Goal: Task Accomplishment & Management: Complete application form

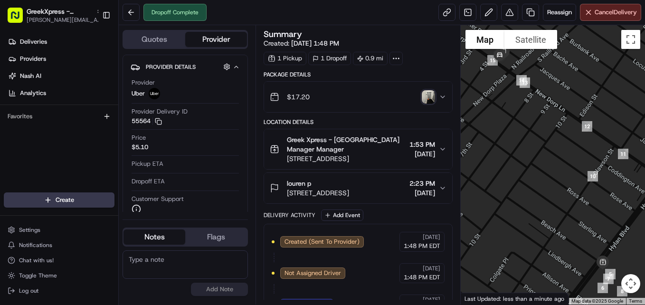
click at [0, 177] on html "GreekXpress - [GEOGRAPHIC_DATA] [EMAIL_ADDRESS][DOMAIN_NAME] Toggle Sidebar Del…" at bounding box center [322, 152] width 645 height 305
drag, startPoint x: 0, startPoint y: 171, endPoint x: -2, endPoint y: 160, distance: 11.6
drag, startPoint x: -2, startPoint y: 160, endPoint x: 583, endPoint y: 144, distance: 585.6
click at [583, 144] on div at bounding box center [553, 164] width 184 height 279
click at [97, 194] on html "GreekXpress - [GEOGRAPHIC_DATA] [EMAIL_ADDRESS][DOMAIN_NAME] Toggle Sidebar Del…" at bounding box center [322, 152] width 645 height 305
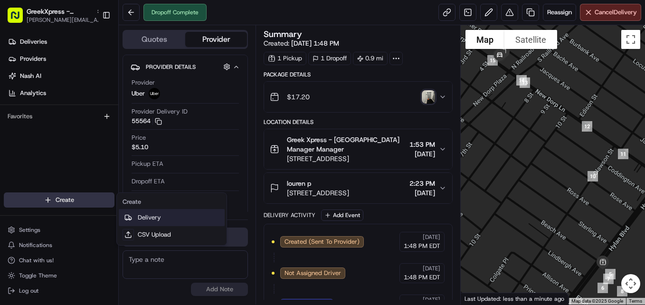
click at [157, 219] on link "Delivery" at bounding box center [172, 217] width 106 height 17
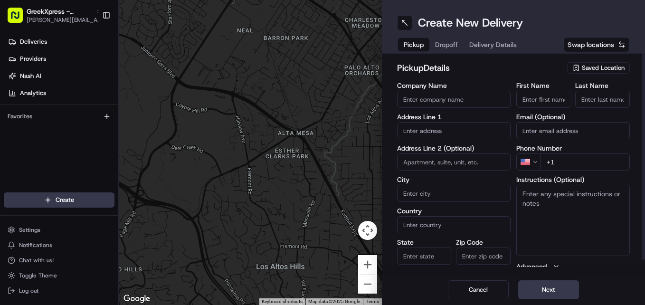
click at [575, 66] on icon "button" at bounding box center [576, 68] width 8 height 8
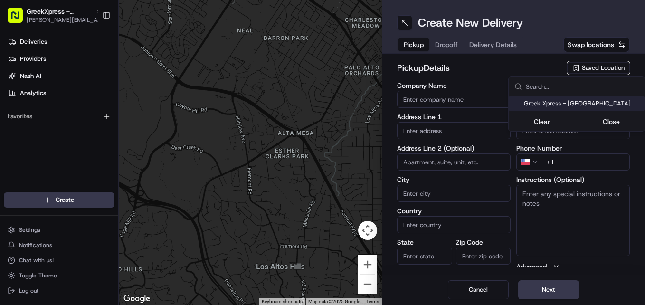
click at [569, 101] on span "Greek Xpress - [GEOGRAPHIC_DATA]" at bounding box center [582, 103] width 117 height 9
type input "Greek Xpress - [GEOGRAPHIC_DATA]"
type input "[STREET_ADDRESS]"
type input "#120"
type input "[GEOGRAPHIC_DATA]"
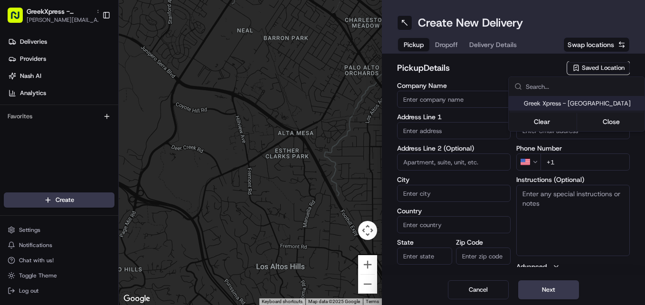
type input "US"
type input "NY"
type input "10306"
type input "Manager"
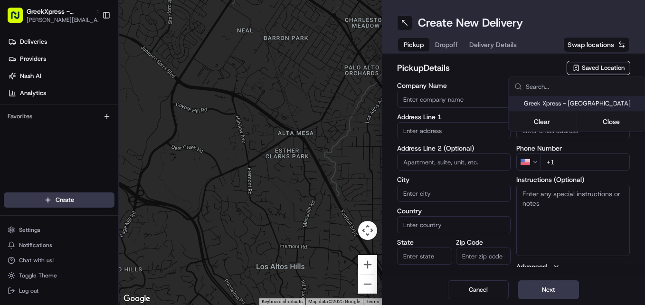
type input "[PHONE_NUMBER]"
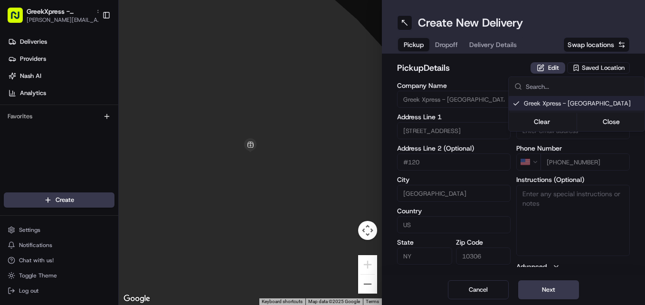
click at [544, 291] on html "GreekXpress - [GEOGRAPHIC_DATA] [EMAIL_ADDRESS][DOMAIN_NAME] Toggle Sidebar Del…" at bounding box center [322, 152] width 645 height 305
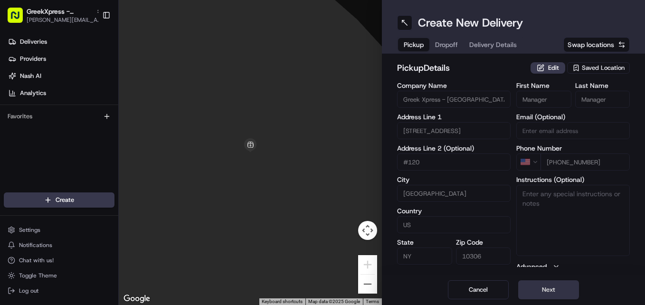
click at [541, 296] on button "Next" at bounding box center [548, 289] width 61 height 19
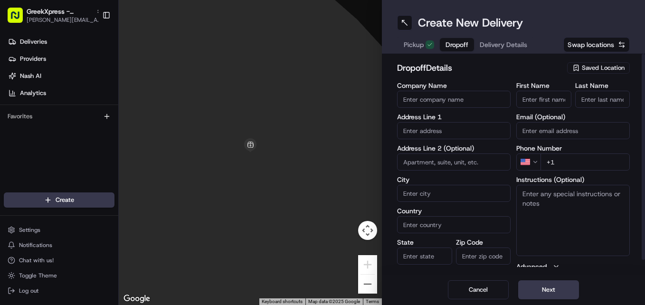
click at [472, 138] on input "text" at bounding box center [453, 130] width 113 height 17
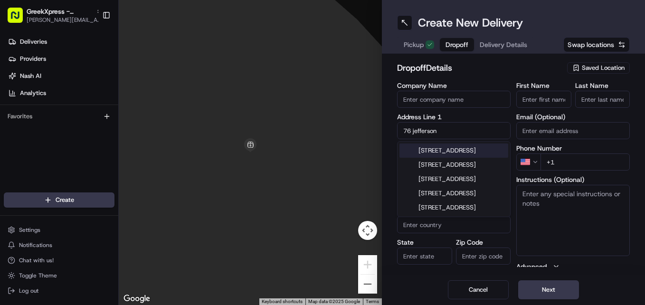
click at [470, 154] on div "[STREET_ADDRESS]" at bounding box center [453, 150] width 109 height 14
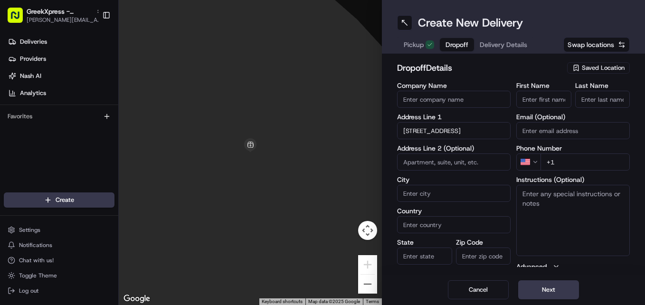
type input "[STREET_ADDRESS]"
type input "[GEOGRAPHIC_DATA]"
type input "NY"
type input "10304"
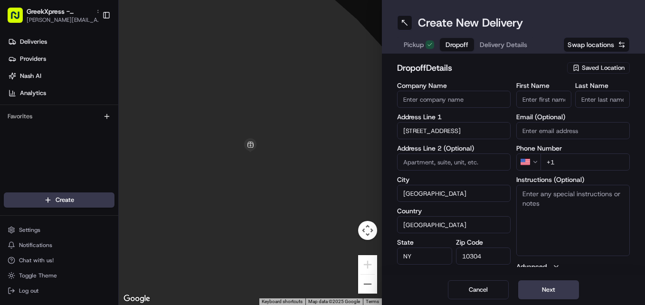
type input "[STREET_ADDRESS]"
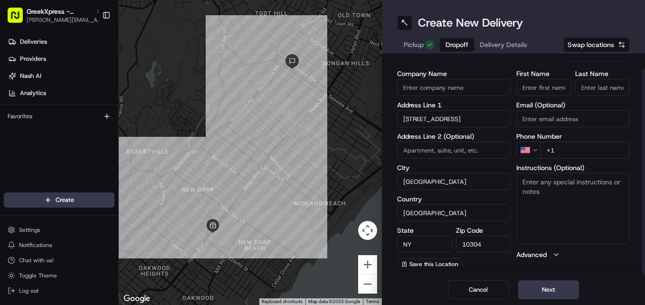
scroll to position [15, 0]
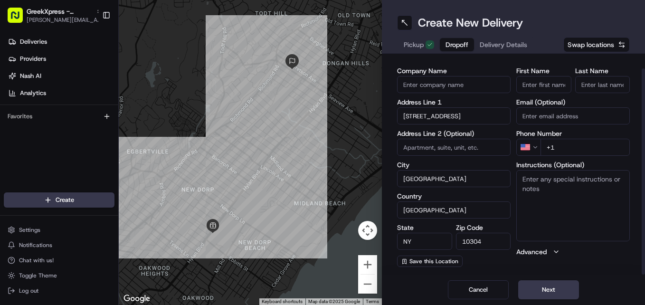
click at [565, 89] on input "First Name" at bounding box center [543, 84] width 55 height 17
type input "[PERSON_NAME]"
click at [599, 83] on input "Last Name" at bounding box center [602, 84] width 55 height 17
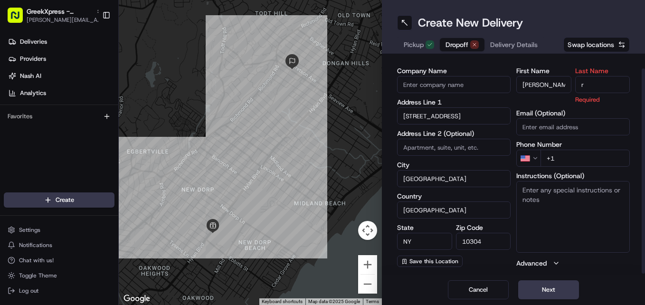
type input "r"
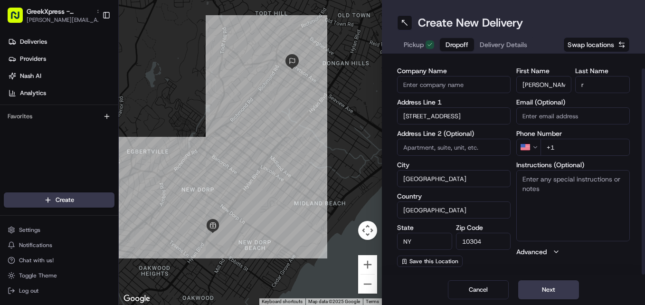
click at [553, 56] on div "dropoff Details Saved Location Company Name Address Line [STREET_ADDRESS] Addre…" at bounding box center [513, 164] width 263 height 221
click at [575, 136] on label "Phone Number" at bounding box center [572, 133] width 113 height 7
click at [564, 149] on input "+1" at bounding box center [584, 147] width 89 height 17
type input "[PHONE_NUMBER]"
click at [548, 217] on textarea "Instructions (Optional)" at bounding box center [572, 205] width 113 height 71
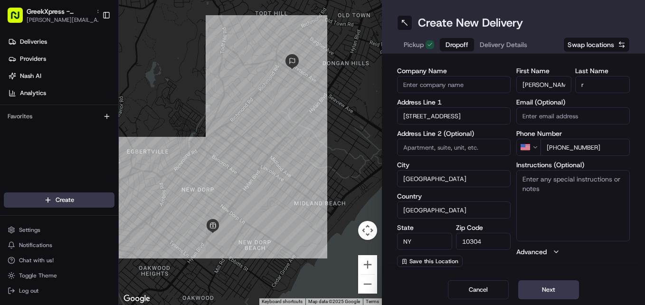
paste textarea "HAND DIRECTLY TO CUSTOMER"
type textarea "HAND DIRECTLY TO CUSTOMER"
click at [560, 61] on div "dropoff Details Saved Location Company Name Address Line [STREET_ADDRESS] Addre…" at bounding box center [513, 164] width 263 height 221
click at [562, 300] on div "Cancel Next" at bounding box center [513, 289] width 263 height 30
click at [561, 293] on button "Next" at bounding box center [548, 289] width 61 height 19
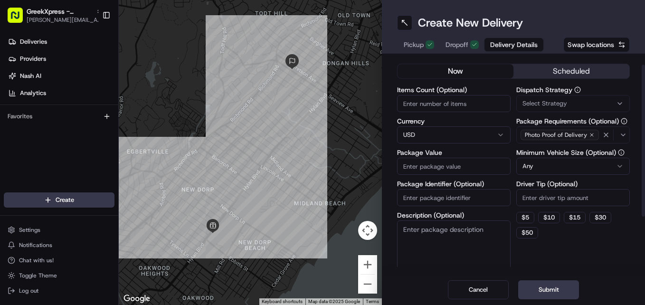
click at [471, 168] on input "Package Value" at bounding box center [453, 166] width 113 height 17
type input "44.50"
click at [447, 249] on textarea "Description (Optional)" at bounding box center [453, 246] width 113 height 53
paste textarea "HAND DIRECTLY TO CUSTOMER"
type textarea "HAND DIRECTLY TO CUSTOMER"
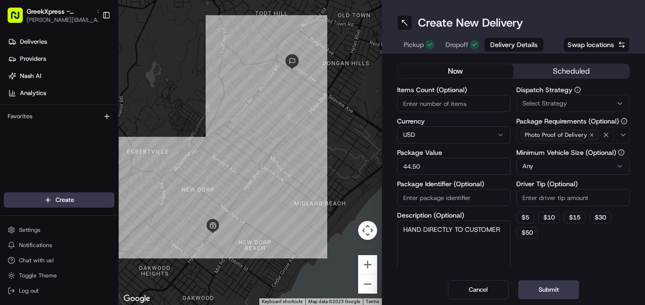
click at [542, 184] on label "Driver Tip (Optional)" at bounding box center [572, 183] width 113 height 7
click at [542, 189] on input "Driver Tip (Optional)" at bounding box center [572, 197] width 113 height 17
type input "9.69"
click at [528, 289] on button "Submit" at bounding box center [548, 289] width 61 height 19
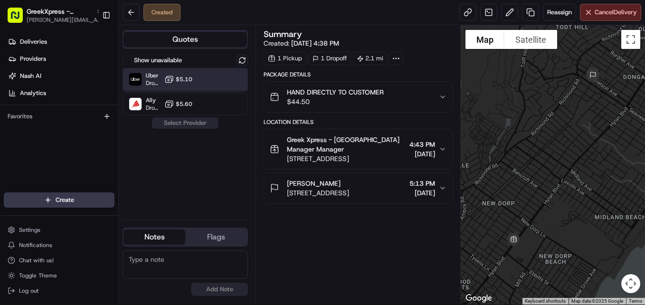
click at [225, 76] on div "Uber Dropoff ETA 24 minutes $5.10" at bounding box center [184, 79] width 125 height 23
click at [202, 125] on button "Assign Provider" at bounding box center [184, 122] width 67 height 11
